Goal: Task Accomplishment & Management: Manage account settings

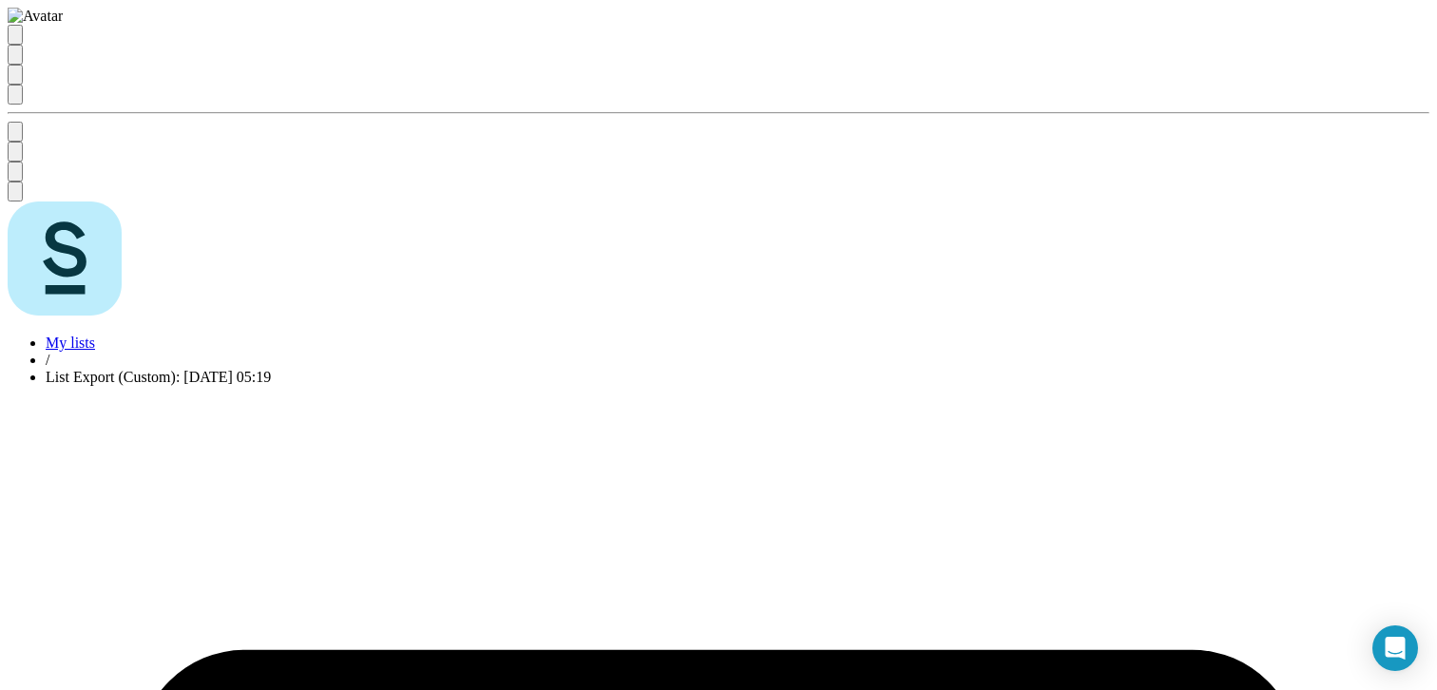
scroll to position [711, 0]
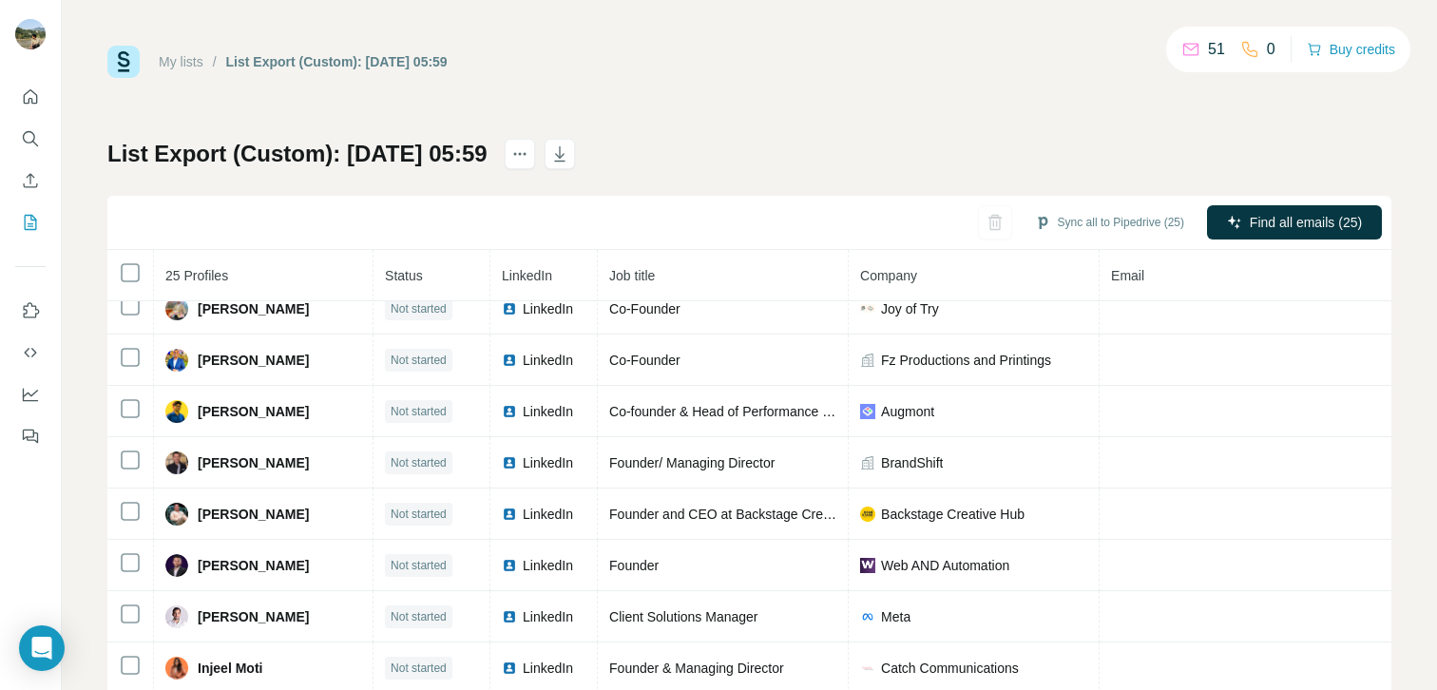
scroll to position [817, 0]
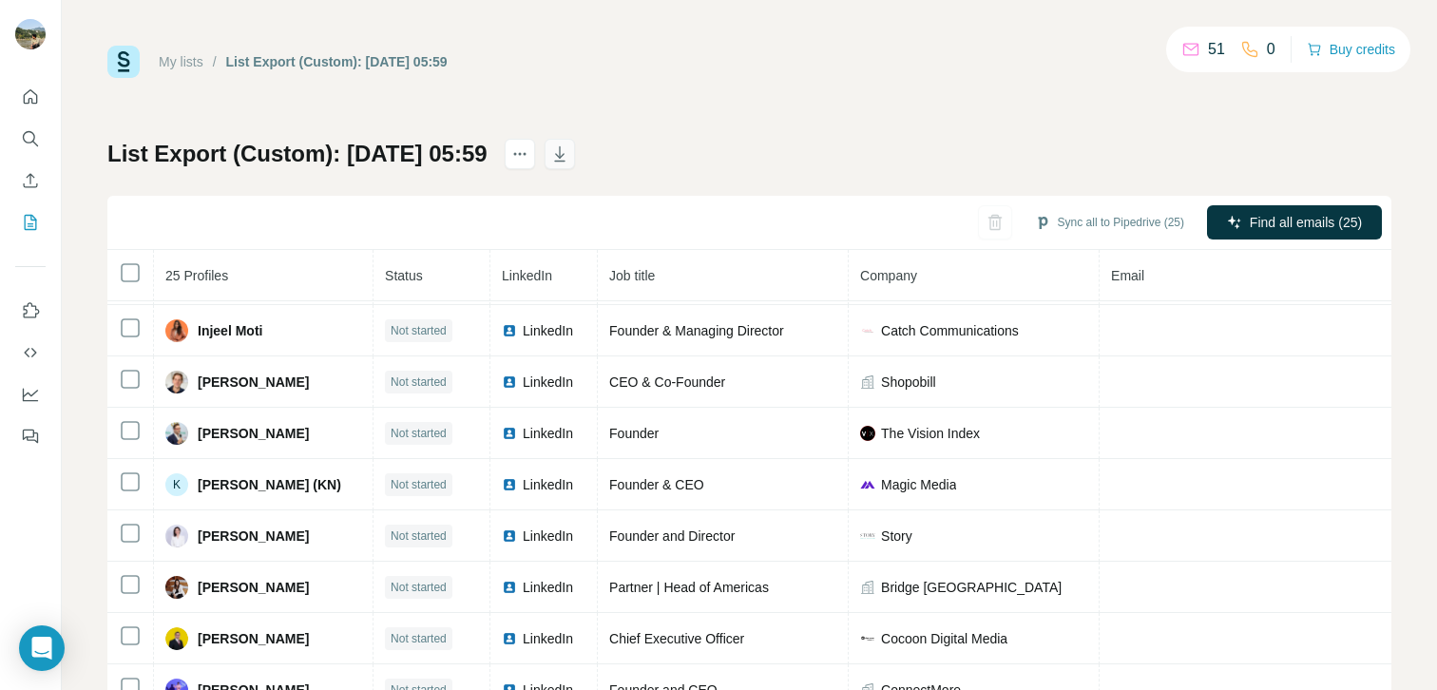
click at [565, 156] on icon "button" at bounding box center [560, 156] width 10 height 6
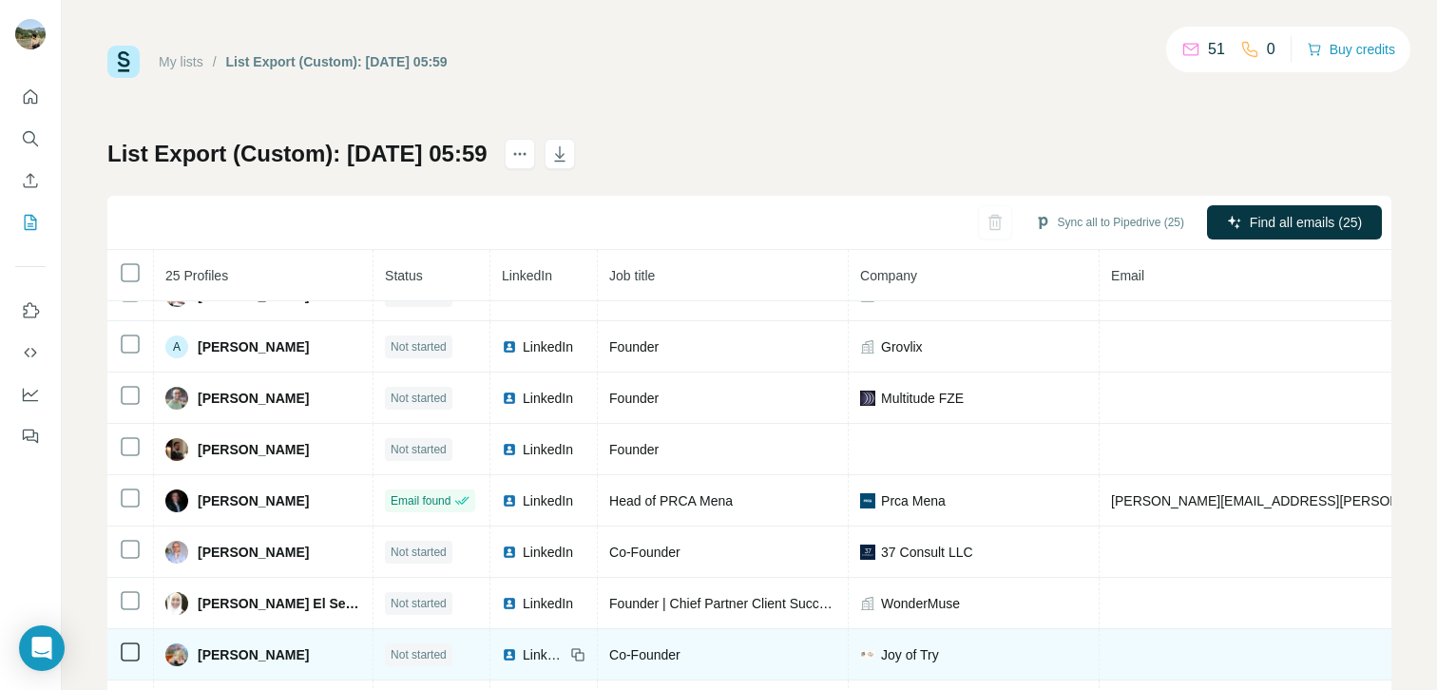
scroll to position [0, 0]
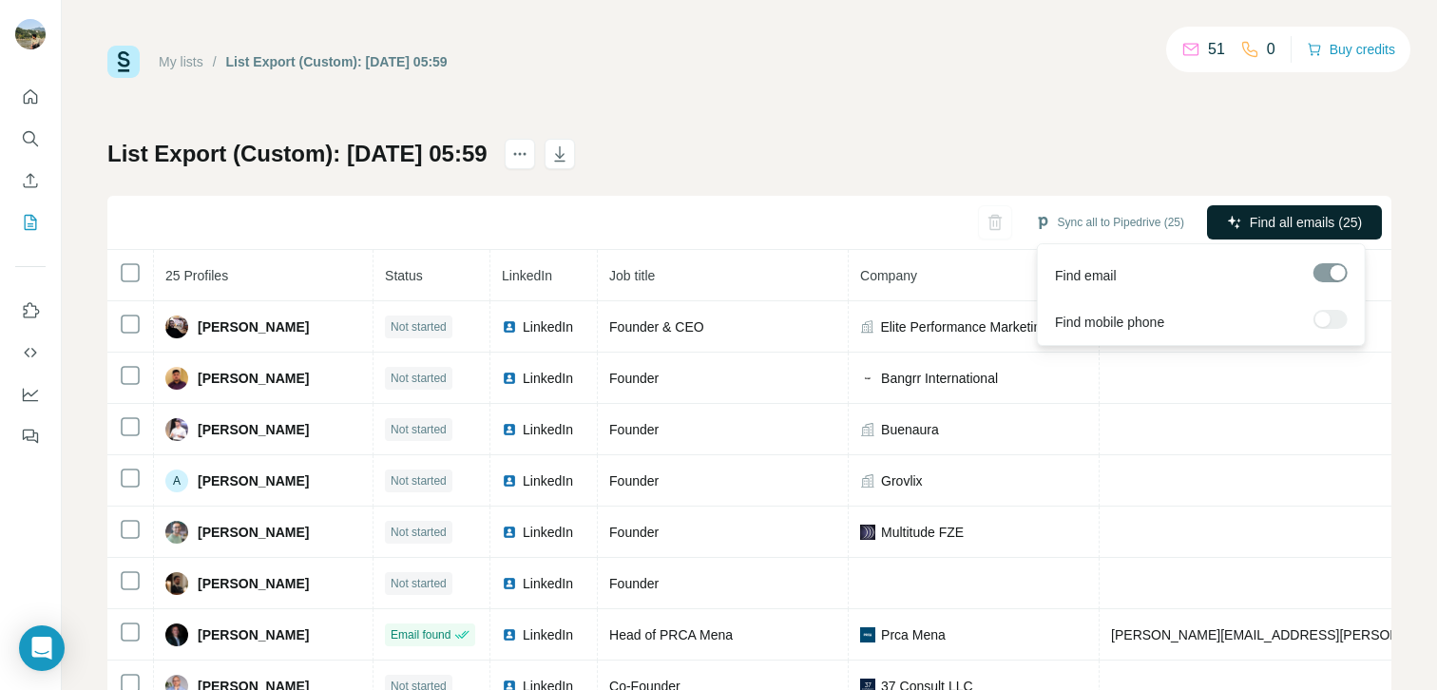
click at [1250, 223] on span "Find all emails (25)" at bounding box center [1306, 222] width 112 height 19
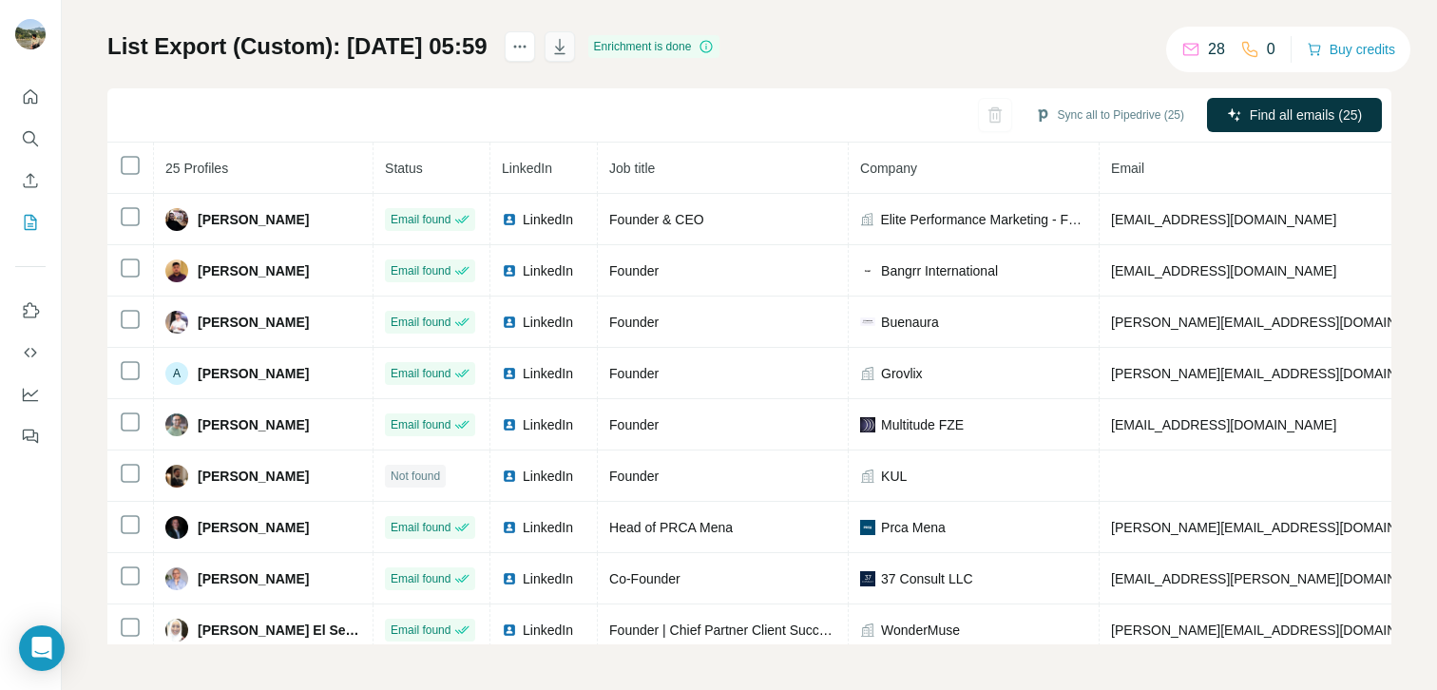
click at [569, 44] on icon "button" at bounding box center [559, 46] width 19 height 19
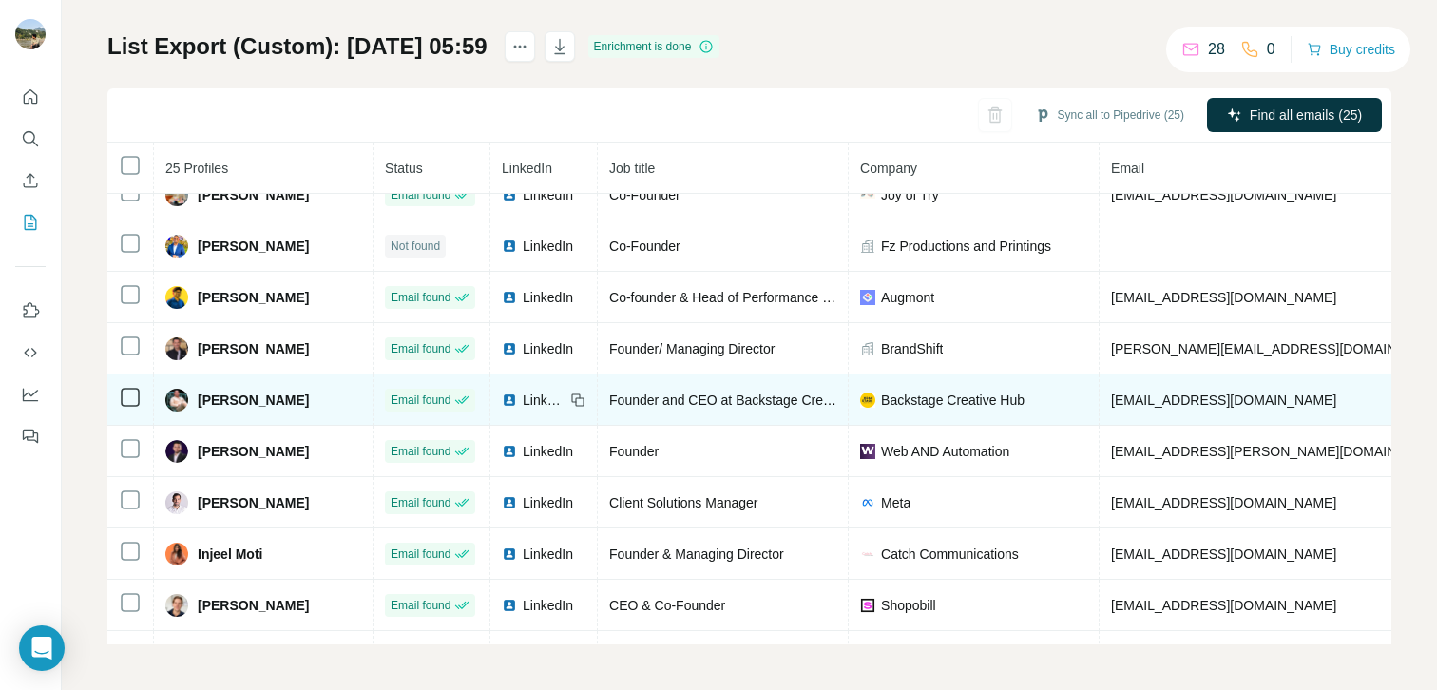
scroll to position [490, 0]
